Goal: Obtain resource: Download file/media

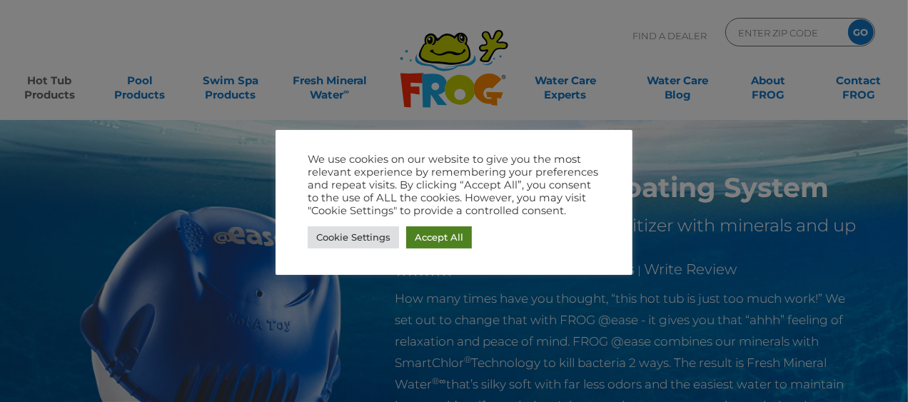
click at [445, 236] on link "Accept All" at bounding box center [439, 237] width 66 height 22
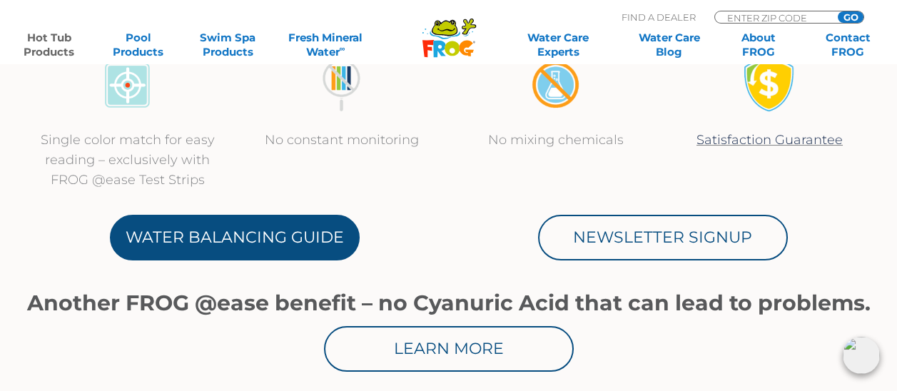
scroll to position [785, 0]
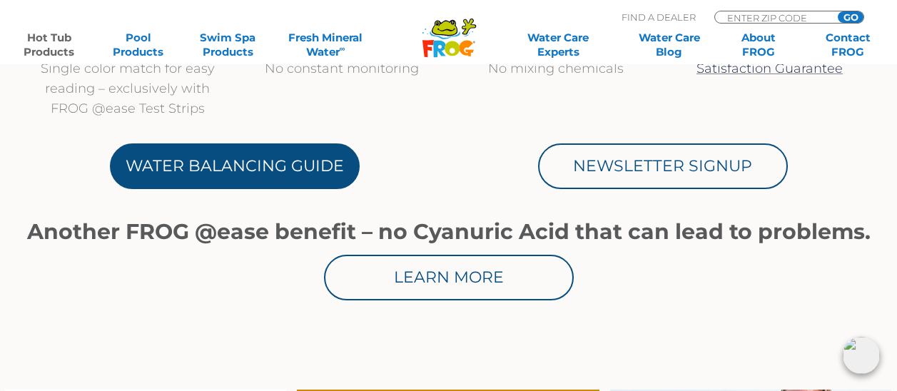
click at [216, 184] on link "Water Balancing Guide" at bounding box center [235, 166] width 250 height 46
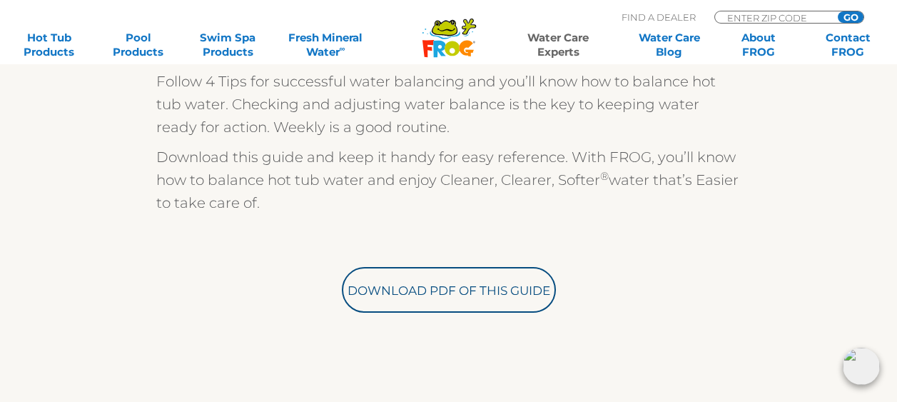
scroll to position [428, 0]
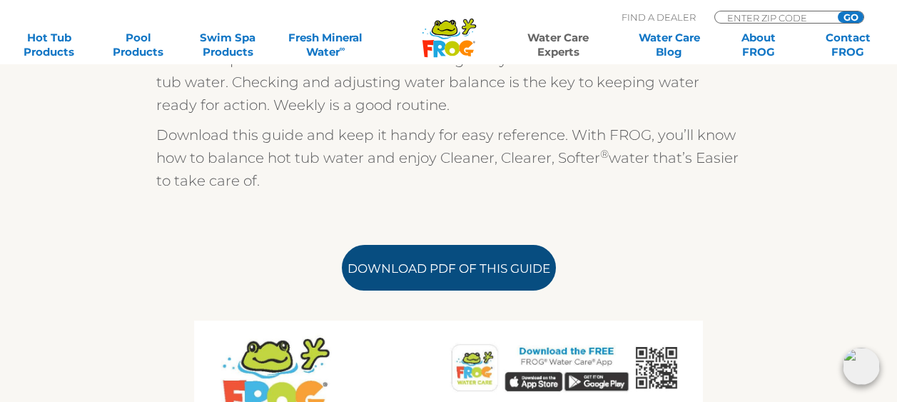
click at [458, 273] on link "Download PDF of this Guide" at bounding box center [449, 268] width 214 height 46
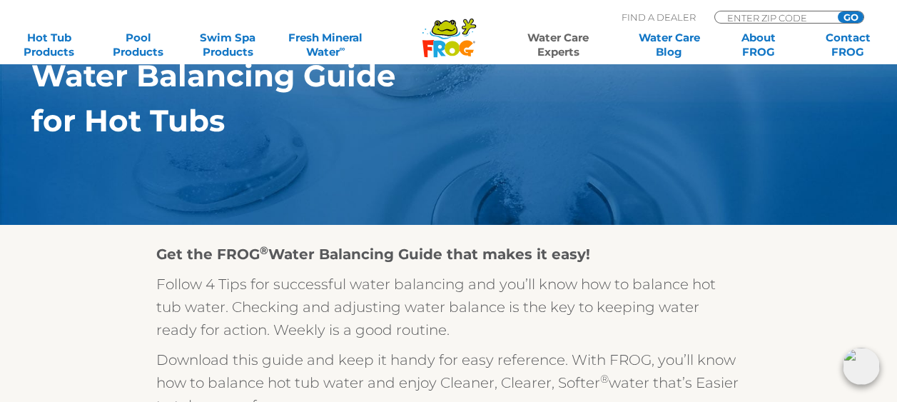
scroll to position [71, 0]
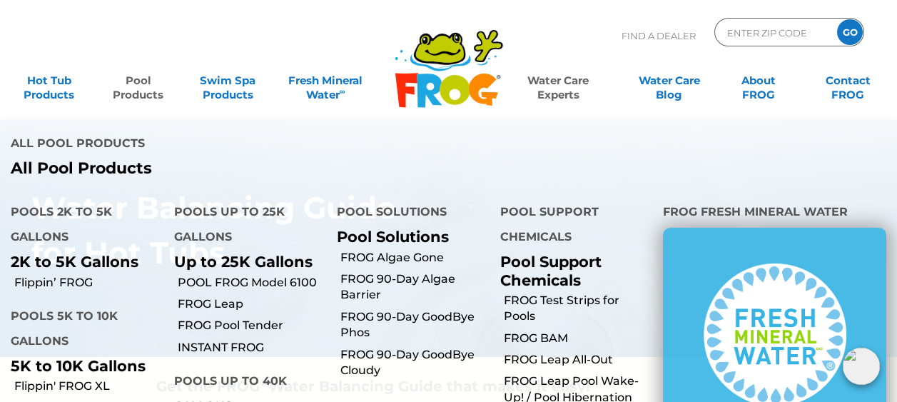
click at [140, 92] on link "Pool Products" at bounding box center [138, 80] width 69 height 29
